Goal: Information Seeking & Learning: Stay updated

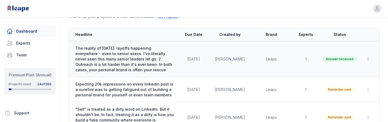
scroll to position [28, 0]
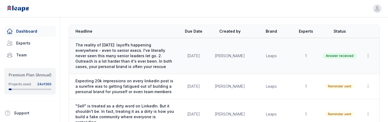
click at [130, 42] on span "The reality of [DATE]: layoffs happening everywhere - even to senior execs. I'v…" at bounding box center [124, 55] width 99 height 27
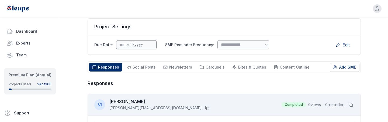
scroll to position [66, 0]
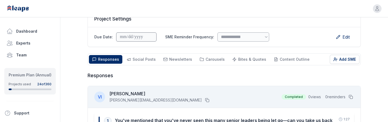
click at [137, 54] on div "Responses Responses Social Posts Social Newsletters Newsletters Carousels Carou…" at bounding box center [224, 59] width 273 height 12
click at [137, 57] on span "Social Posts" at bounding box center [144, 59] width 23 height 5
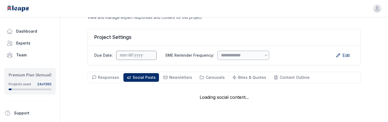
scroll to position [48, 0]
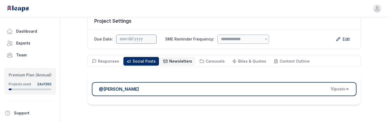
click at [177, 63] on span "Newsletters" at bounding box center [180, 61] width 23 height 5
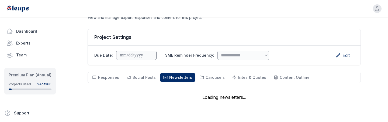
scroll to position [64, 0]
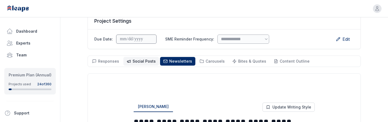
click at [139, 61] on span "Social Posts" at bounding box center [144, 61] width 23 height 5
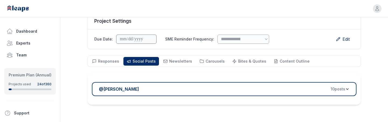
click at [184, 92] on div "@ [PERSON_NAME] 10 post s" at bounding box center [222, 89] width 246 height 6
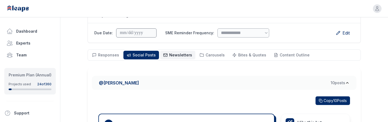
click at [169, 54] on span "Newsletters" at bounding box center [180, 55] width 23 height 5
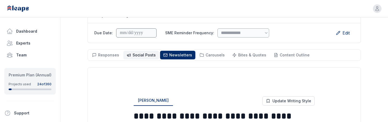
click at [150, 57] on span "Social Posts" at bounding box center [144, 55] width 23 height 5
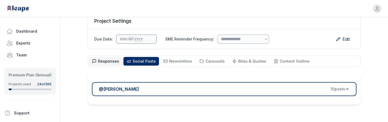
click at [113, 57] on button "Responses Responses" at bounding box center [105, 61] width 33 height 9
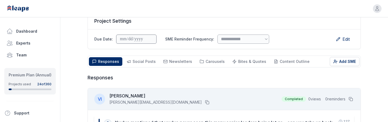
click at [147, 56] on div "Responses Responses Social Posts Social Newsletters Newsletters Carousels Carou…" at bounding box center [224, 62] width 273 height 12
click at [142, 64] on button "Social Posts Social" at bounding box center [141, 61] width 36 height 9
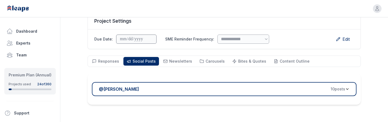
click at [194, 86] on div "@ [PERSON_NAME] 10 post s" at bounding box center [222, 89] width 246 height 6
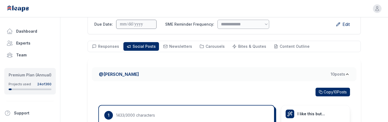
scroll to position [78, 0]
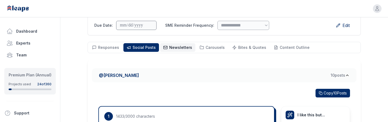
click at [178, 50] on span "Newsletters Newsletters" at bounding box center [180, 47] width 23 height 5
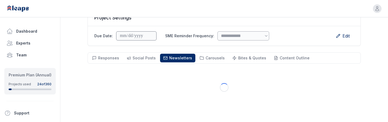
scroll to position [67, 0]
click at [143, 54] on button "Social Posts Social" at bounding box center [141, 58] width 36 height 9
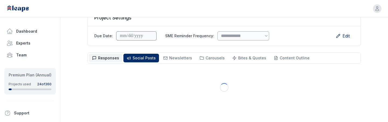
click at [109, 59] on span "Responses" at bounding box center [108, 58] width 21 height 5
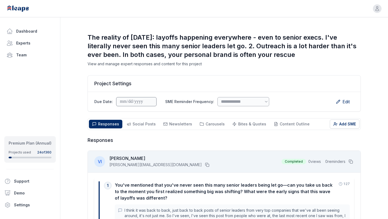
scroll to position [0, 0]
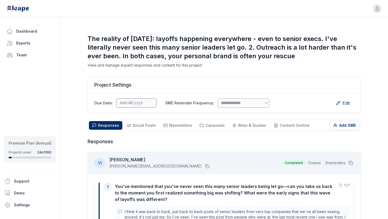
click at [144, 112] on div "Responses Responses Social Posts Social Newsletters Newsletters Carousels Carou…" at bounding box center [224, 125] width 273 height 12
click at [140, 112] on span "Social Posts" at bounding box center [144, 125] width 23 height 5
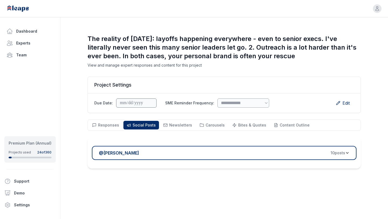
click at [187, 112] on div "@ [PERSON_NAME] 10 post s" at bounding box center [222, 153] width 246 height 6
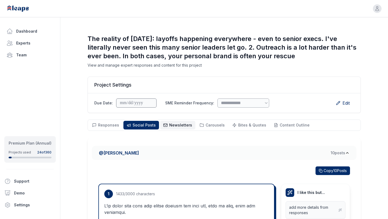
click at [183, 112] on span "Newsletters" at bounding box center [180, 125] width 23 height 5
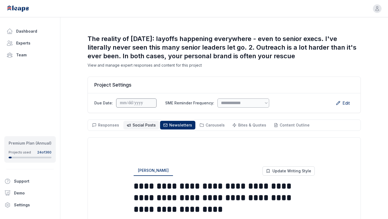
click at [133, 112] on button "Social Posts Social" at bounding box center [141, 125] width 36 height 9
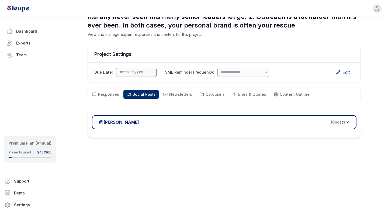
scroll to position [38, 0]
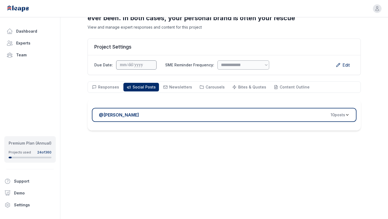
click at [156, 112] on div "@ [PERSON_NAME] 10 post s" at bounding box center [222, 115] width 246 height 6
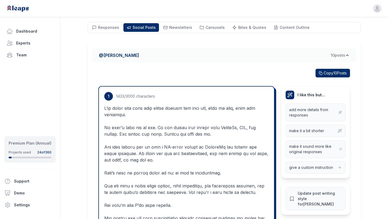
scroll to position [97, 0]
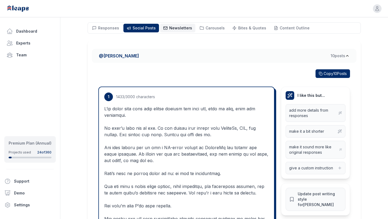
click at [170, 28] on span "Newsletters" at bounding box center [180, 28] width 23 height 5
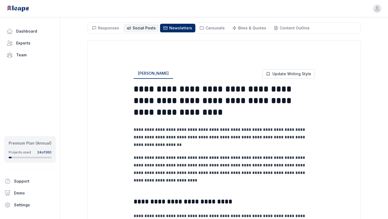
click at [143, 30] on span "Social Posts" at bounding box center [144, 28] width 23 height 5
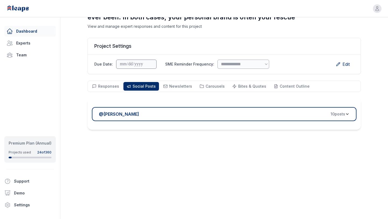
click at [36, 31] on link "Dashboard" at bounding box center [29, 31] width 51 height 11
